Goal: Task Accomplishment & Management: Complete application form

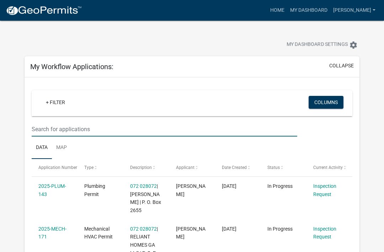
click at [72, 131] on input "text" at bounding box center [165, 129] width 266 height 15
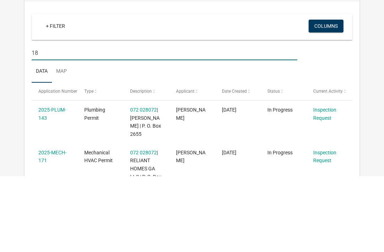
type input "186"
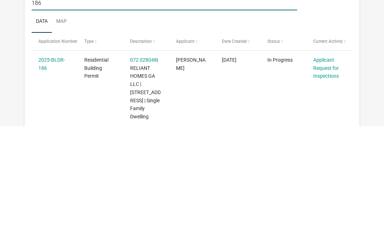
click at [322, 183] on link "Applicant Request for Inspections" at bounding box center [326, 194] width 26 height 22
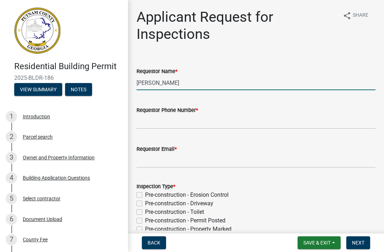
click at [192, 84] on input "[PERSON_NAME]" at bounding box center [256, 82] width 239 height 15
type input "C"
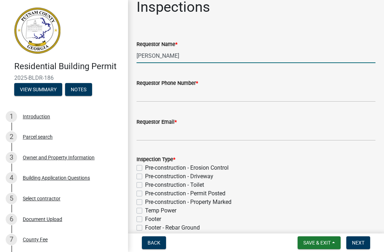
scroll to position [39, 0]
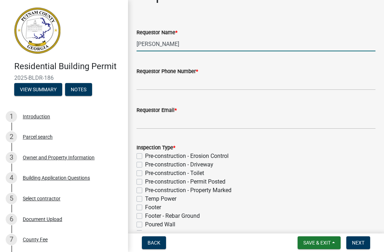
type input "[PERSON_NAME]"
click at [241, 82] on input "Requestor Phone Number *" at bounding box center [256, 82] width 239 height 15
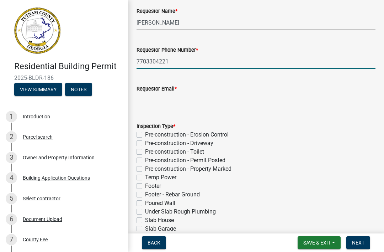
scroll to position [66, 0]
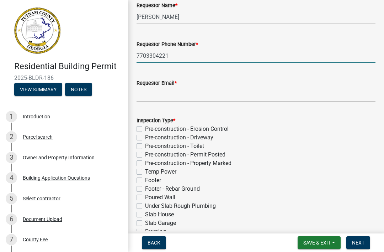
type input "7703304221"
click at [244, 93] on input "Requestor Email *" at bounding box center [256, 94] width 239 height 15
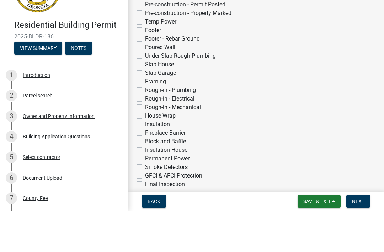
scroll to position [180, 0]
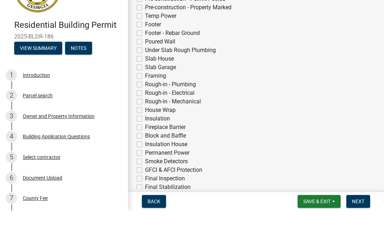
type input "[EMAIL_ADDRESS][DOMAIN_NAME]"
click at [138, 104] on div "Slab Garage" at bounding box center [256, 108] width 239 height 9
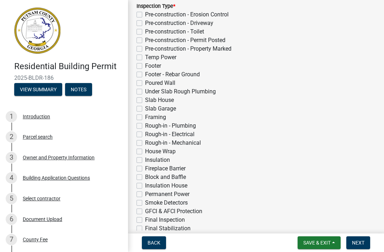
click at [145, 107] on label "Slab Garage" at bounding box center [160, 108] width 31 height 9
click at [145, 107] on input "Slab Garage" at bounding box center [147, 106] width 5 height 5
checkbox input "true"
checkbox input "false"
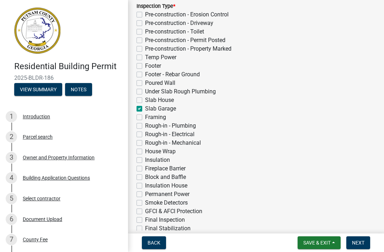
checkbox input "false"
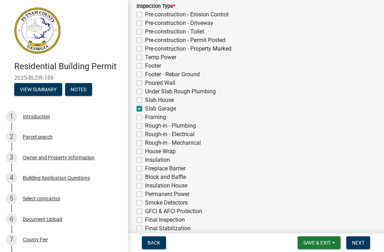
checkbox input "false"
checkbox input "true"
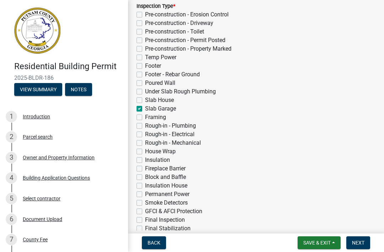
checkbox input "false"
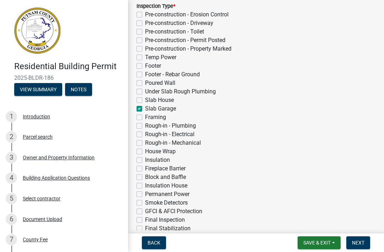
checkbox input "false"
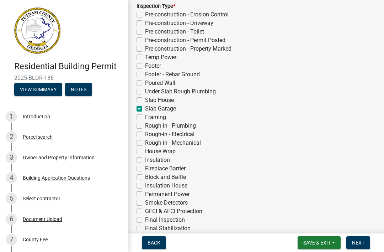
checkbox input "false"
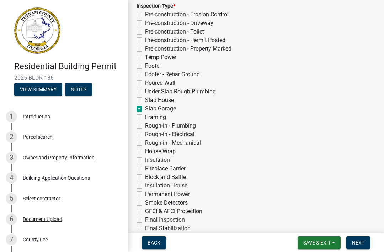
checkbox input "false"
click at [145, 98] on label "Slab House" at bounding box center [159, 100] width 29 height 9
click at [145, 98] on input "Slab House" at bounding box center [147, 98] width 5 height 5
checkbox input "true"
checkbox input "false"
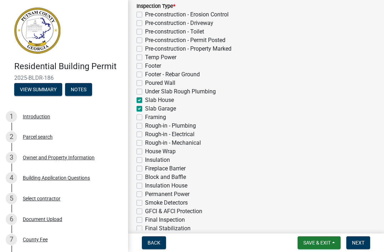
checkbox input "false"
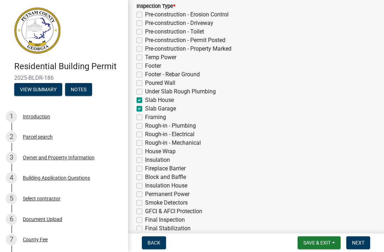
checkbox input "false"
checkbox input "true"
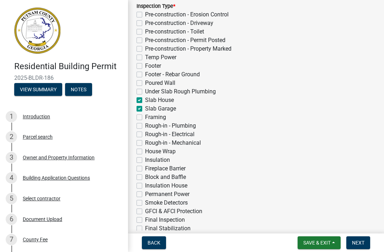
checkbox input "true"
checkbox input "false"
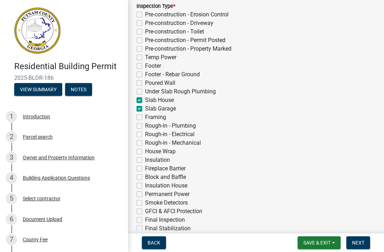
checkbox input "false"
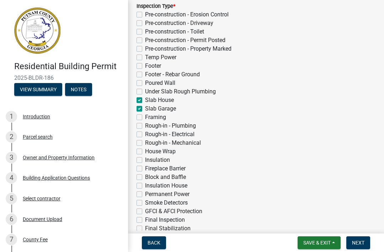
checkbox input "false"
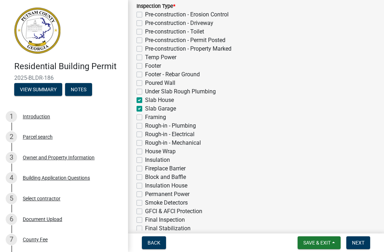
checkbox input "false"
click at [353, 248] on button "Next" at bounding box center [359, 242] width 24 height 13
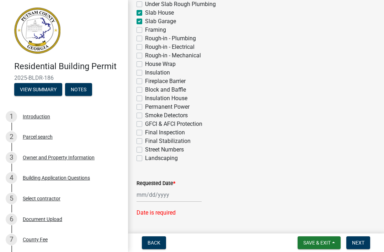
scroll to position [269, 0]
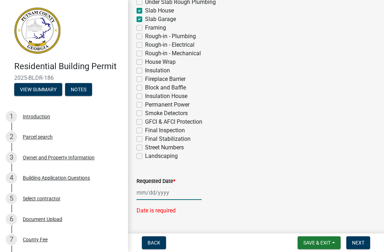
click at [172, 193] on div at bounding box center [169, 192] width 65 height 15
select select "8"
select select "2025"
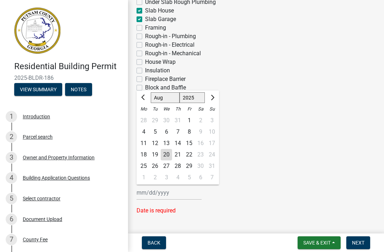
click at [178, 153] on div "21" at bounding box center [177, 154] width 11 height 11
type input "[DATE]"
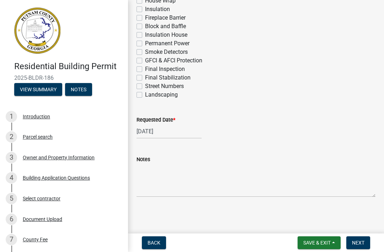
scroll to position [331, 0]
click at [361, 244] on span "Next" at bounding box center [358, 242] width 12 height 6
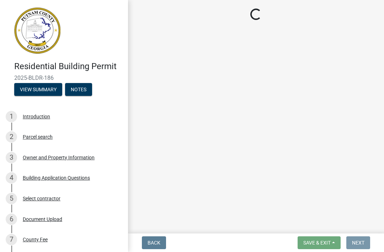
scroll to position [0, 0]
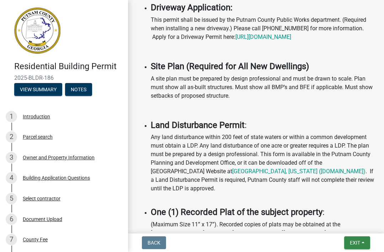
click at [352, 237] on button "Exit" at bounding box center [357, 242] width 26 height 13
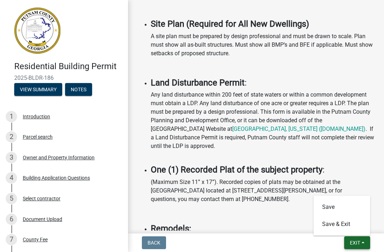
scroll to position [675, 0]
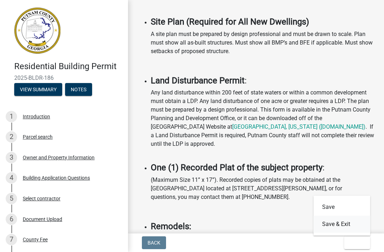
click at [345, 226] on button "Save & Exit" at bounding box center [342, 223] width 57 height 17
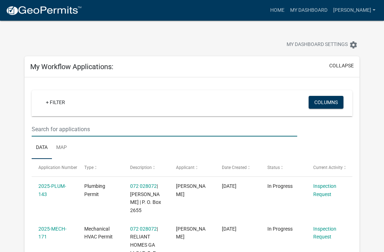
click at [58, 134] on input "text" at bounding box center [165, 129] width 266 height 15
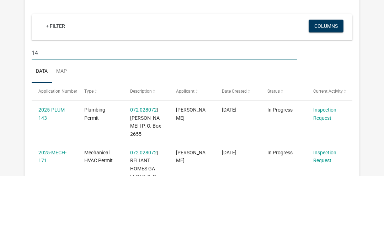
type input "149"
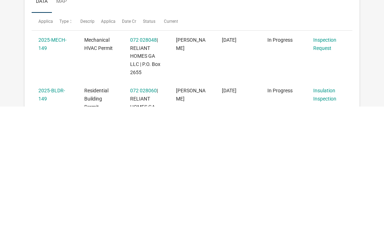
scroll to position [64, 0]
